Goal: Information Seeking & Learning: Learn about a topic

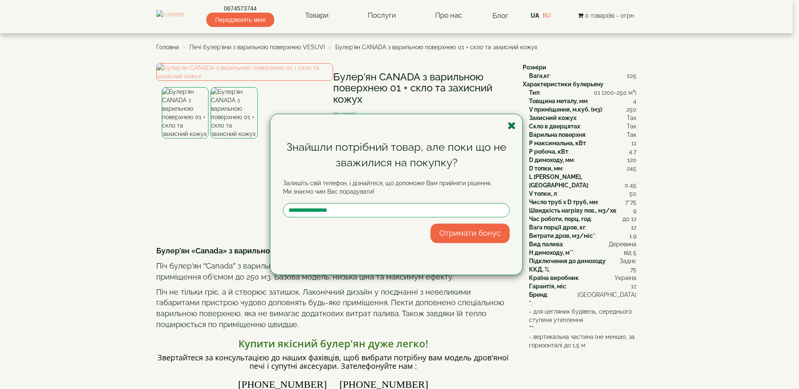
click at [510, 126] on icon "button" at bounding box center [511, 125] width 8 height 11
